Goal: Information Seeking & Learning: Check status

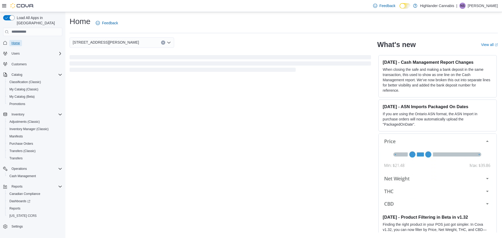
click at [17, 41] on span "Home" at bounding box center [16, 43] width 8 height 4
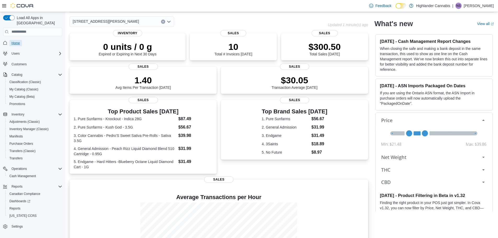
scroll to position [20, 0]
click at [293, 47] on div "$300.50 Total Sales Today" at bounding box center [324, 48] width 79 height 17
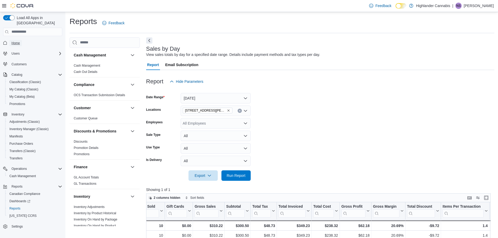
click at [15, 41] on span "Home" at bounding box center [16, 43] width 8 height 4
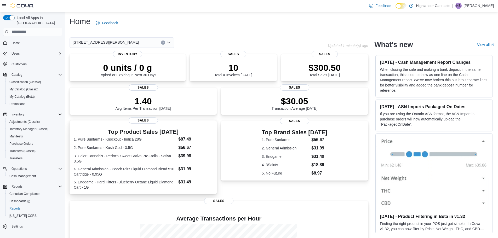
click at [140, 151] on dl "1. Pure Sunfarms - Knockout - Indica 28G $87.49 2. Pure Sunfarms - Kush God - 3…" at bounding box center [143, 163] width 139 height 54
click at [272, 164] on dt "4. 3Saints" at bounding box center [286, 164] width 48 height 5
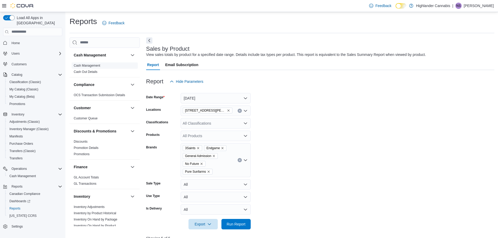
click at [87, 67] on link "Cash Management" at bounding box center [87, 66] width 26 height 4
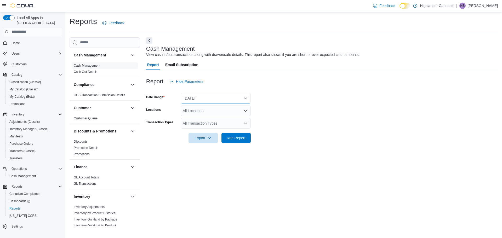
click at [243, 98] on button "[DATE]" at bounding box center [216, 98] width 70 height 10
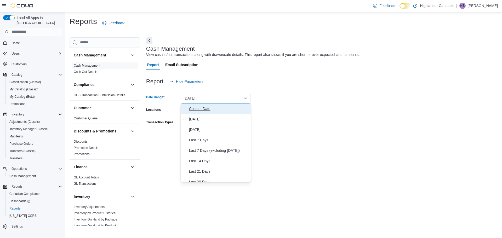
click at [198, 110] on span "Custom Date" at bounding box center [219, 109] width 60 height 6
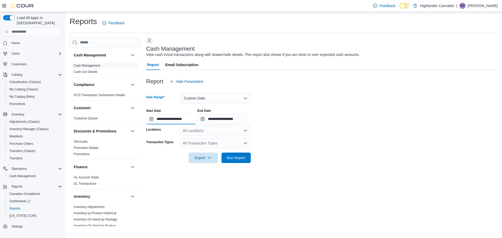
click at [150, 118] on input "**********" at bounding box center [171, 119] width 50 height 10
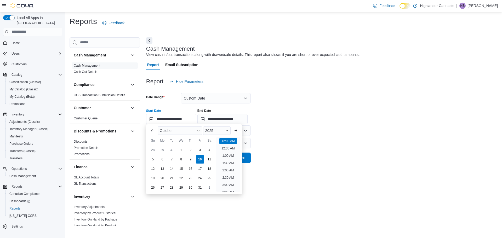
scroll to position [16, 0]
click at [155, 132] on button "Previous Month" at bounding box center [152, 131] width 8 height 8
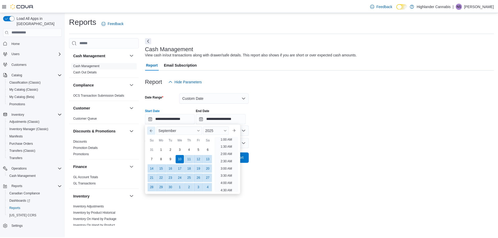
scroll to position [1, 0]
click at [155, 132] on button "Previous Month" at bounding box center [152, 131] width 8 height 8
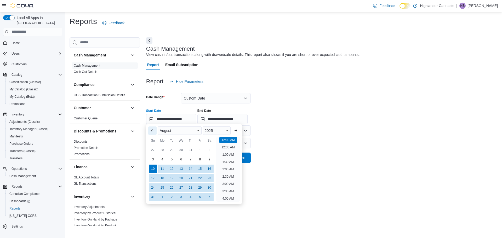
click at [155, 132] on button "Previous Month" at bounding box center [152, 131] width 8 height 8
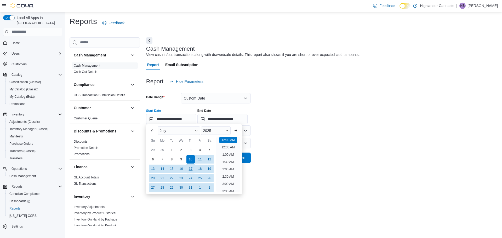
click at [190, 169] on div "17" at bounding box center [190, 168] width 9 height 9
type input "**********"
click at [284, 173] on div "**********" at bounding box center [322, 131] width 352 height 189
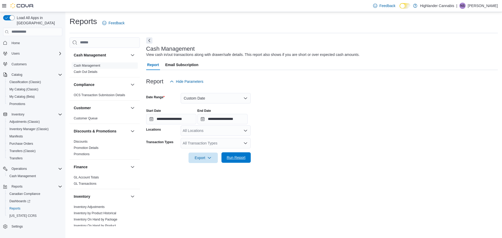
click at [241, 159] on span "Run Report" at bounding box center [236, 157] width 19 height 5
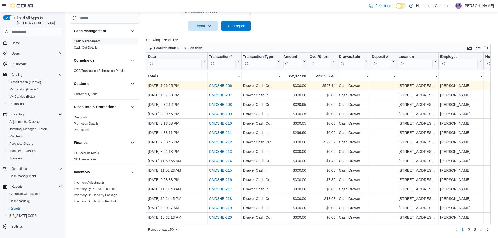
click at [238, 88] on div "CMD3HB-206" at bounding box center [224, 86] width 31 height 6
click at [227, 87] on link "CMD3HB-206" at bounding box center [220, 86] width 23 height 4
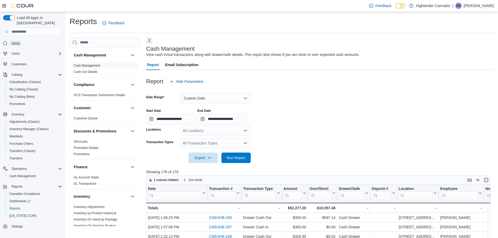
click at [14, 41] on span "Home" at bounding box center [16, 43] width 8 height 4
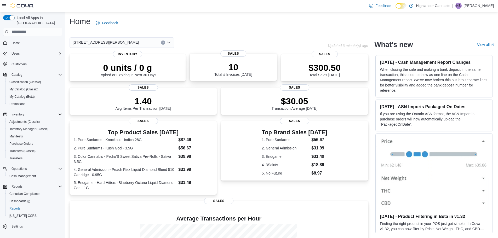
click at [261, 72] on div "10 Total # Invoices Today" at bounding box center [233, 68] width 79 height 17
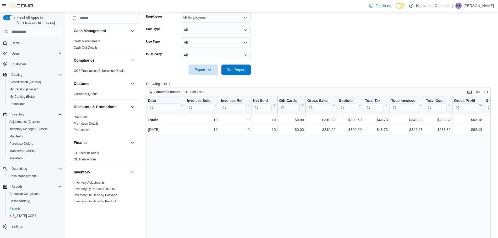
scroll to position [71, 0]
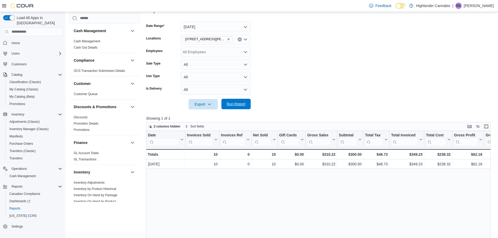
click at [245, 103] on span "Run Report" at bounding box center [236, 104] width 19 height 5
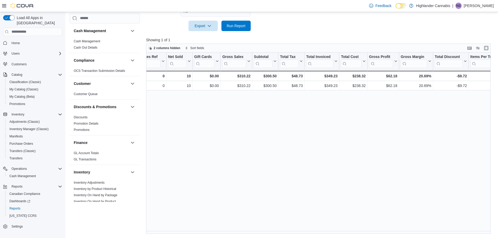
scroll to position [0, 0]
